Goal: Task Accomplishment & Management: Manage account settings

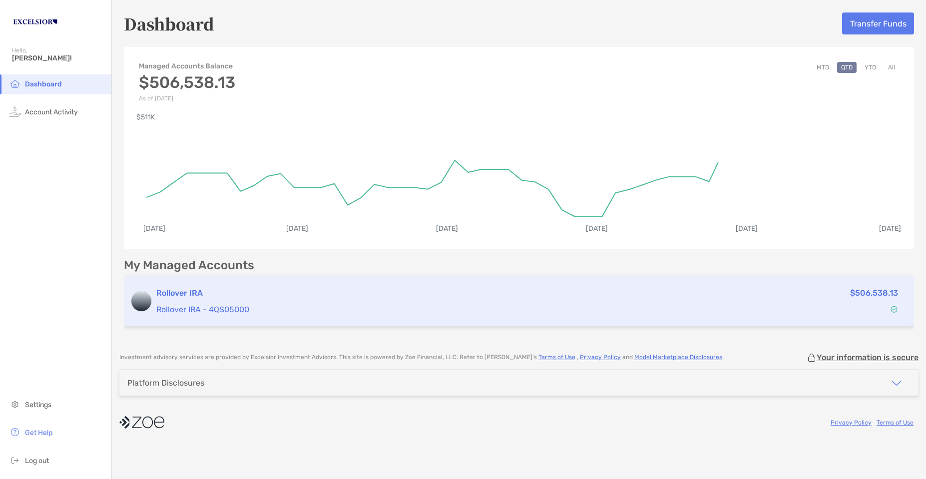
click at [221, 289] on h3 "Rollover IRA" at bounding box center [433, 293] width 554 height 12
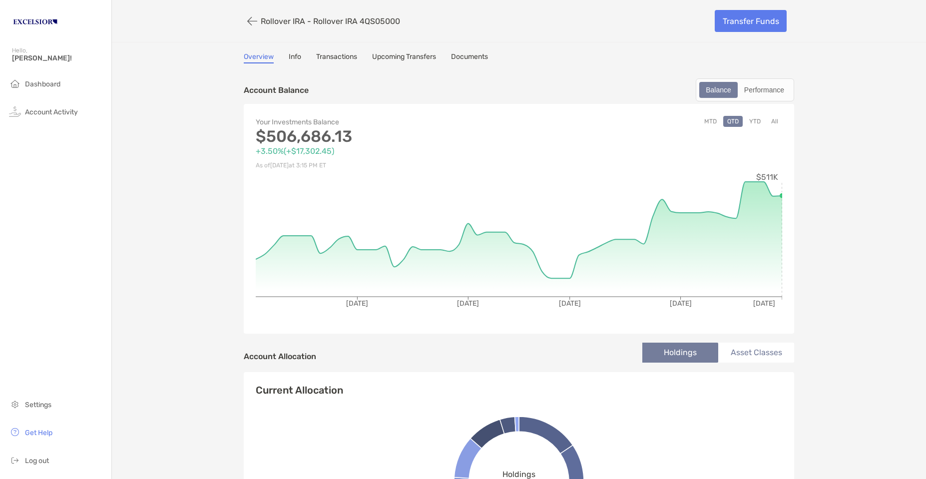
click at [291, 56] on link "Info" at bounding box center [295, 57] width 12 height 11
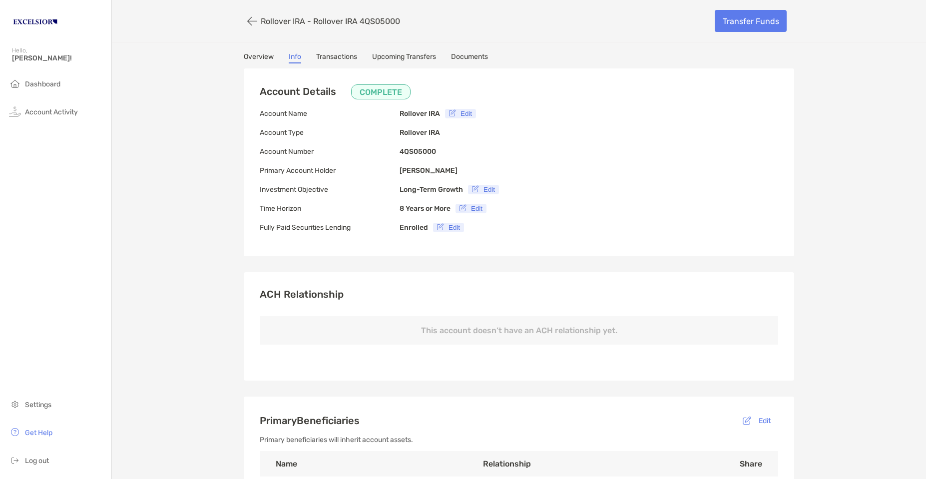
click at [226, 186] on div "Rollover IRA - Rollover IRA 4QS05000 Transfer Funds Overview Info Transactions …" at bounding box center [519, 364] width 814 height 728
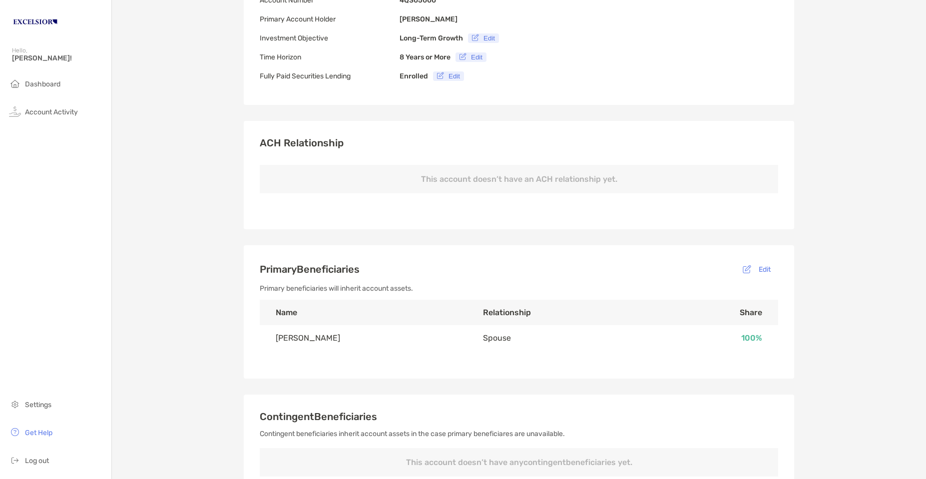
scroll to position [200, 0]
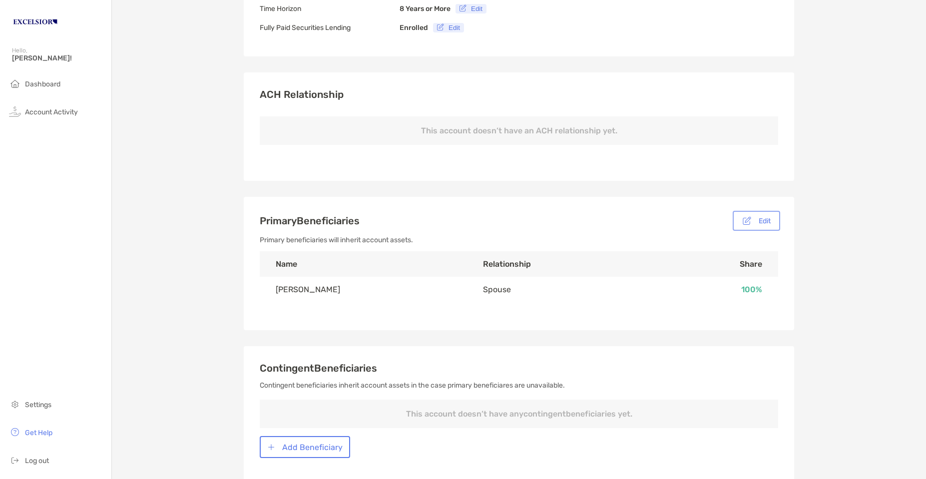
click at [761, 221] on button "Edit" at bounding box center [756, 221] width 43 height 16
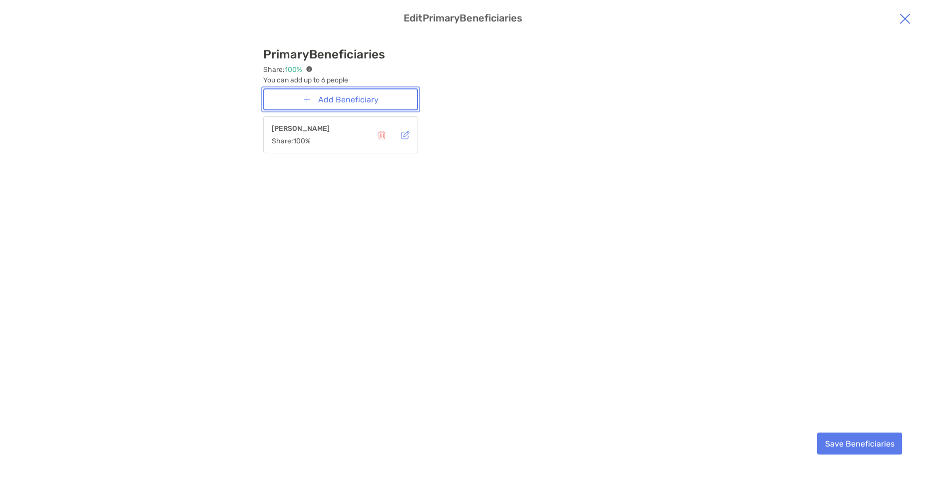
click at [349, 101] on button "Add Beneficiary" at bounding box center [340, 99] width 155 height 22
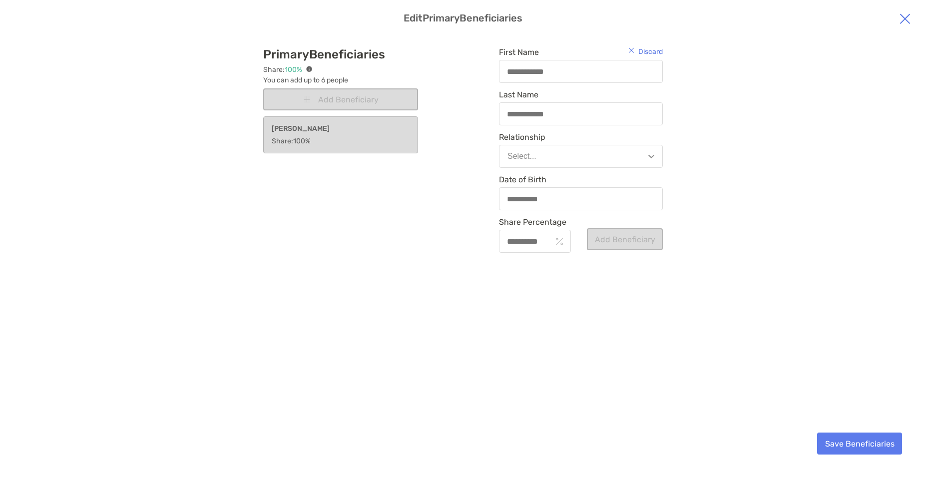
click at [542, 79] on div "modal" at bounding box center [581, 71] width 164 height 23
click at [542, 76] on input "First Name" at bounding box center [581, 71] width 162 height 8
click at [589, 163] on button "Select..." at bounding box center [581, 156] width 164 height 23
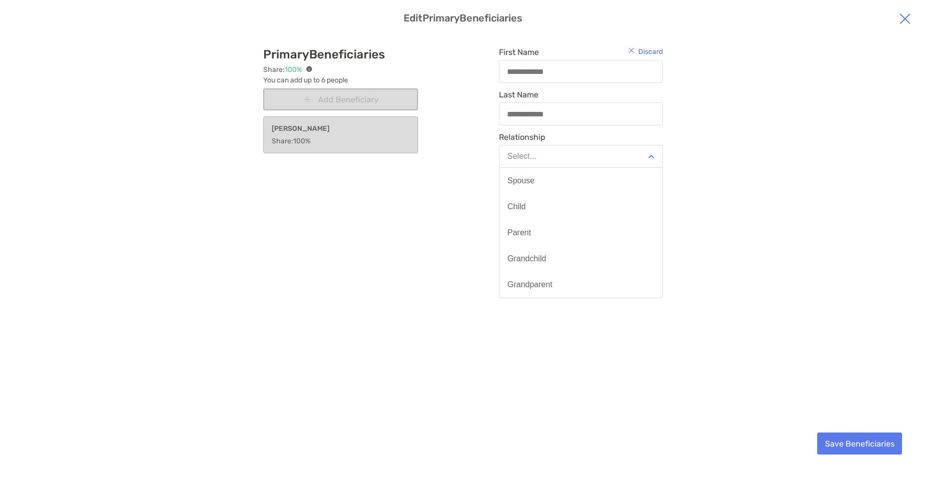
click at [757, 192] on div "Primary Beneficiaries Share: 100 % You can add up to 6 people Add Beneficiary […" at bounding box center [463, 250] width 902 height 431
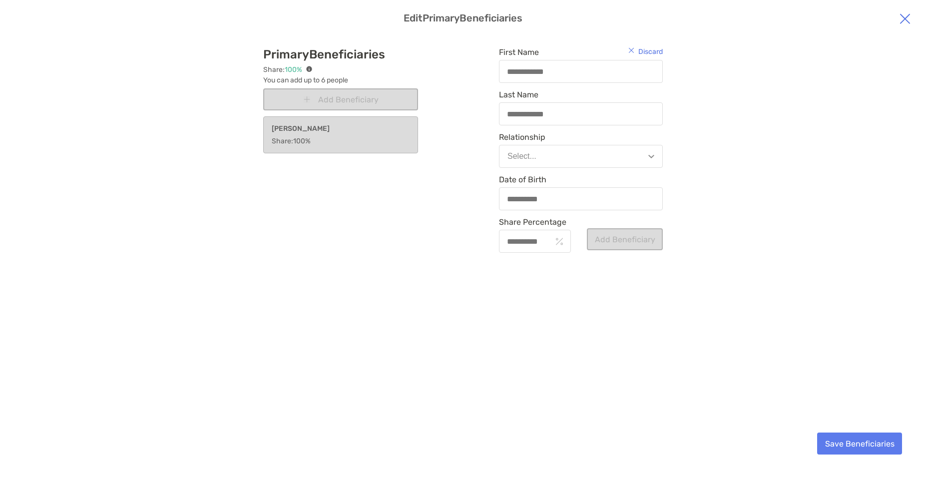
click at [313, 242] on div "Share: 100 % You can add up to 6 people Add Beneficiary [PERSON_NAME]: 100 %" at bounding box center [340, 229] width 155 height 329
click at [902, 18] on img "modal" at bounding box center [905, 18] width 12 height 12
